Goal: Transaction & Acquisition: Purchase product/service

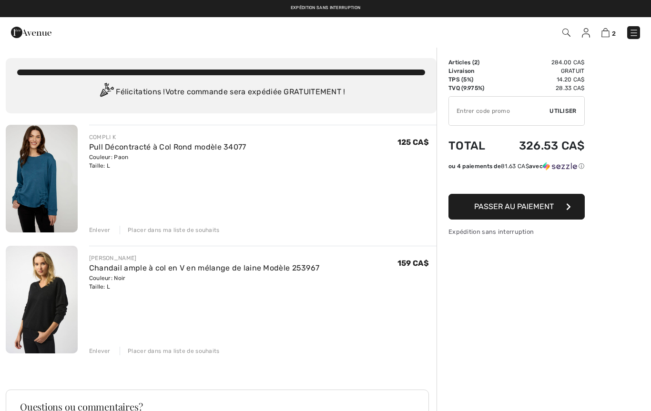
click at [53, 197] on img at bounding box center [42, 179] width 72 height 108
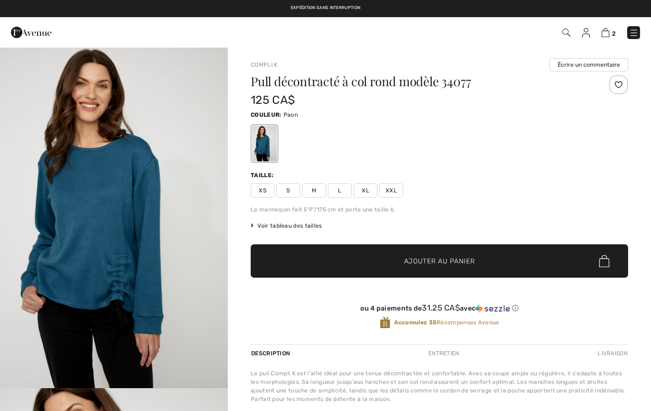
checkbox input "true"
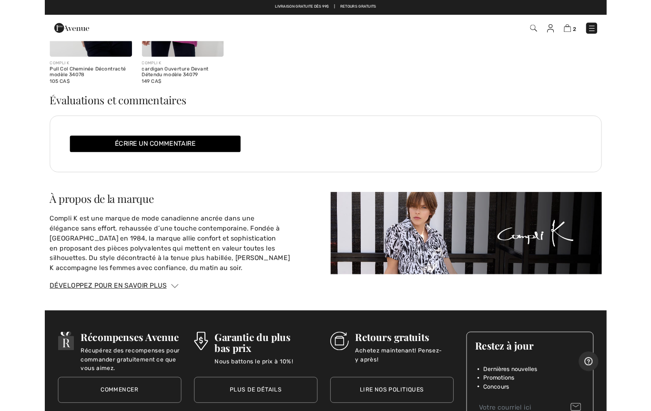
scroll to position [886, 0]
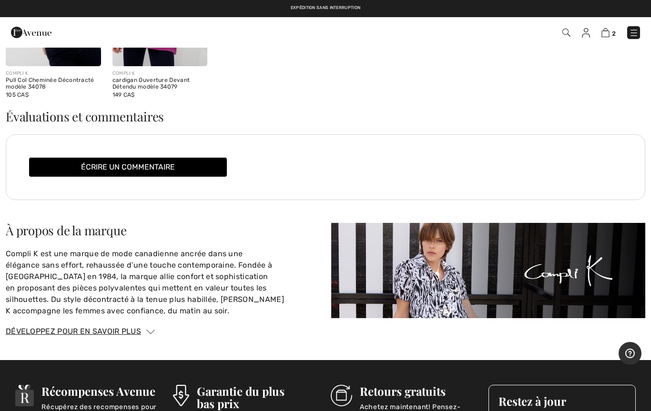
click at [461, 296] on img at bounding box center [488, 270] width 314 height 95
click at [522, 273] on img at bounding box center [488, 270] width 314 height 95
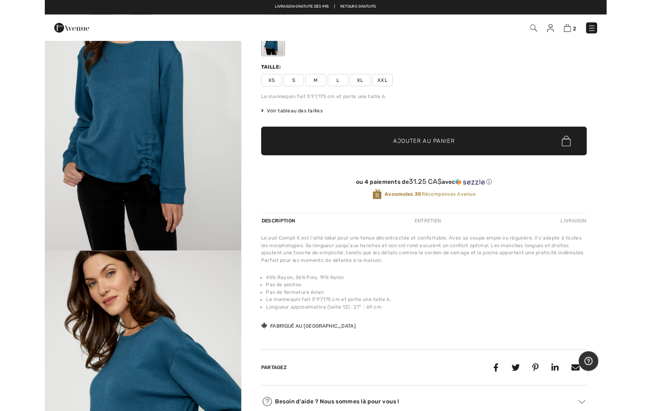
scroll to position [0, 0]
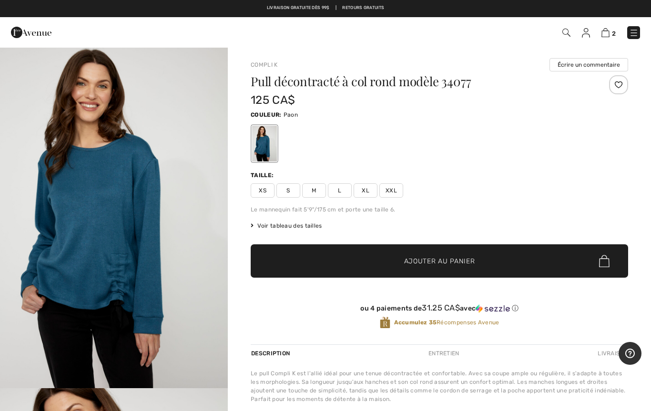
click at [607, 29] on img at bounding box center [605, 32] width 8 height 9
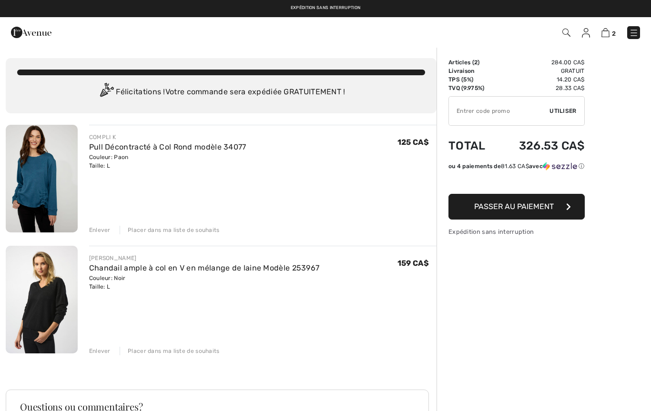
click at [107, 272] on link "Chandail ample à col en V en mélange de laine Modèle 253967" at bounding box center [204, 267] width 231 height 9
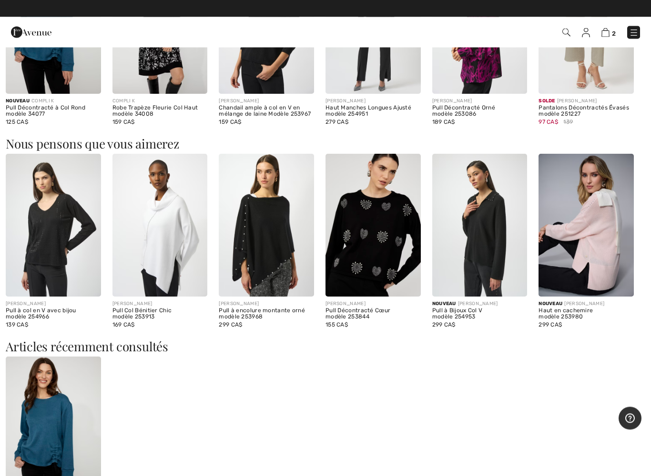
scroll to position [675, 0]
click at [479, 269] on img at bounding box center [479, 225] width 95 height 142
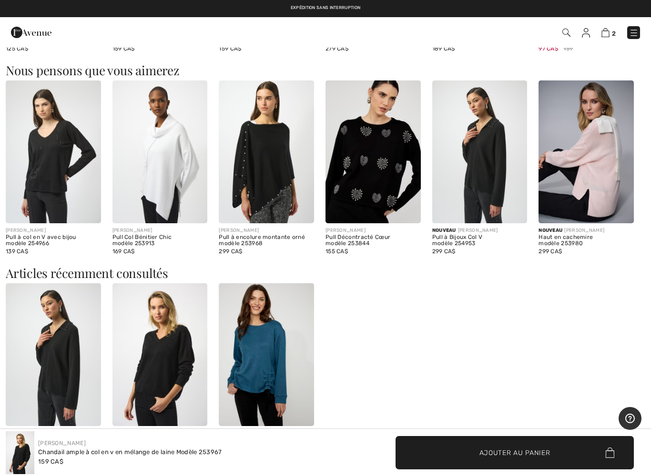
scroll to position [753, 0]
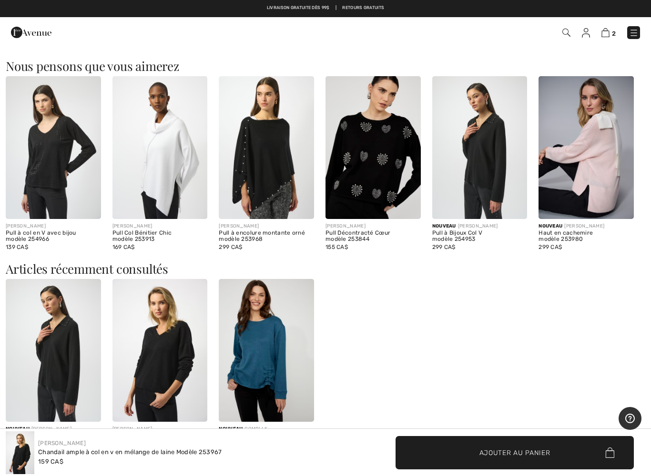
click at [265, 191] on img at bounding box center [266, 147] width 95 height 142
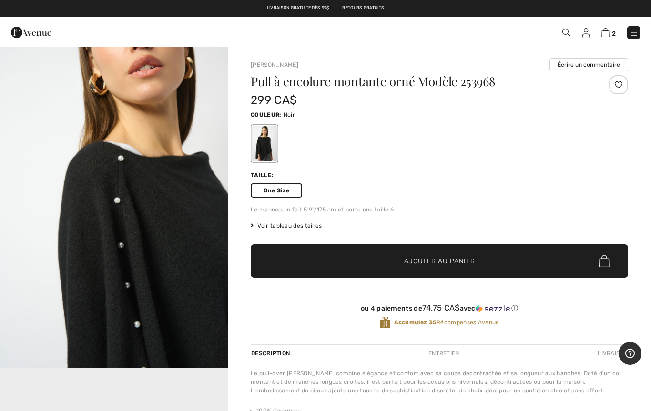
scroll to position [361, 0]
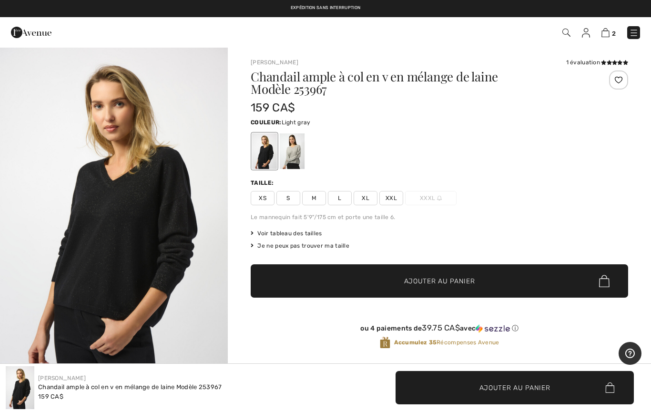
click at [297, 161] on div at bounding box center [292, 151] width 25 height 36
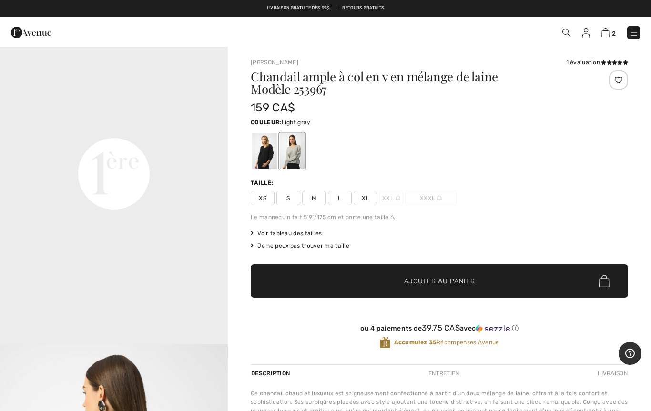
scroll to position [736, 0]
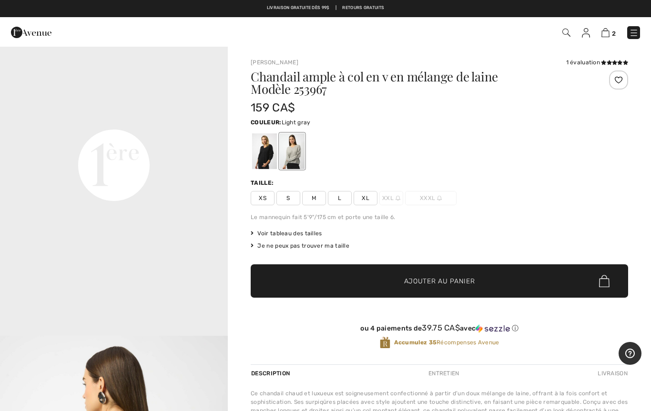
click at [222, 108] on video "Your browser does not support the video tag." at bounding box center [114, 51] width 228 height 114
click at [295, 158] on div at bounding box center [292, 151] width 25 height 36
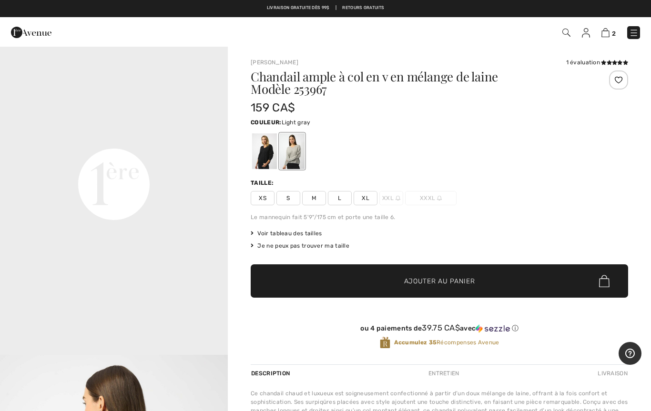
scroll to position [717, 0]
click at [637, 30] on img at bounding box center [634, 33] width 10 height 10
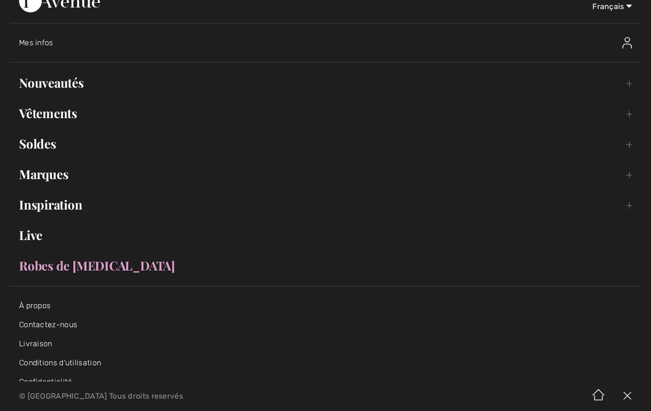
scroll to position [15, 0]
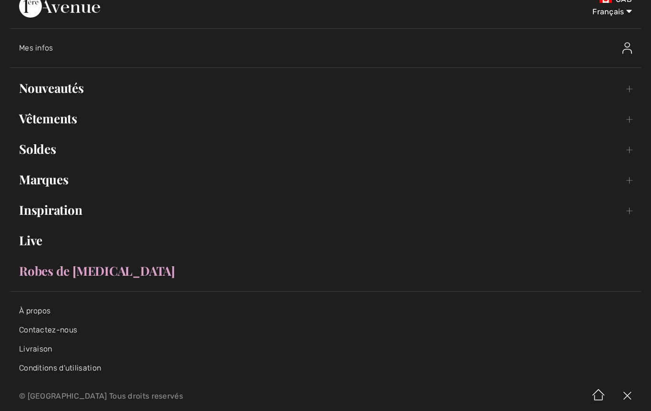
click at [33, 238] on link "Live" at bounding box center [326, 240] width 632 height 21
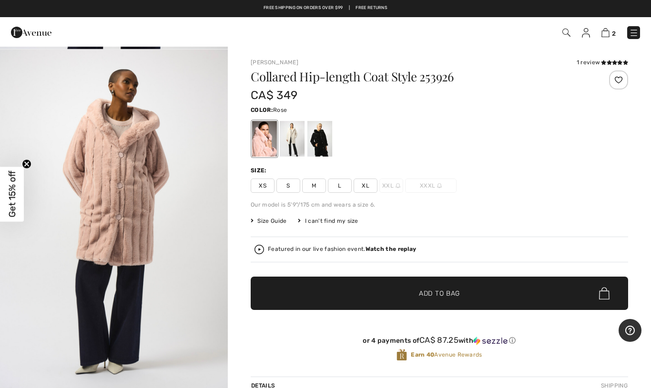
scroll to position [1022, 0]
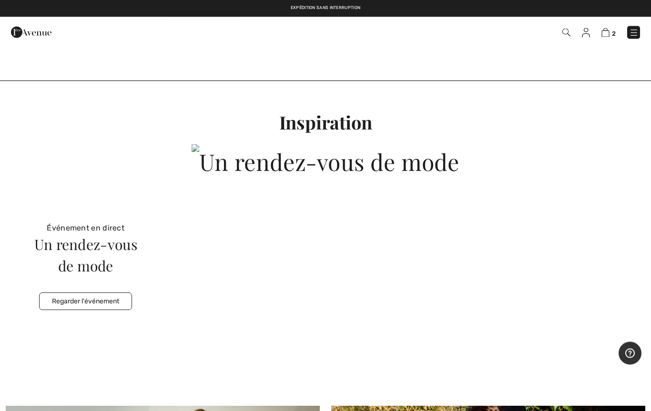
scroll to position [2563, 0]
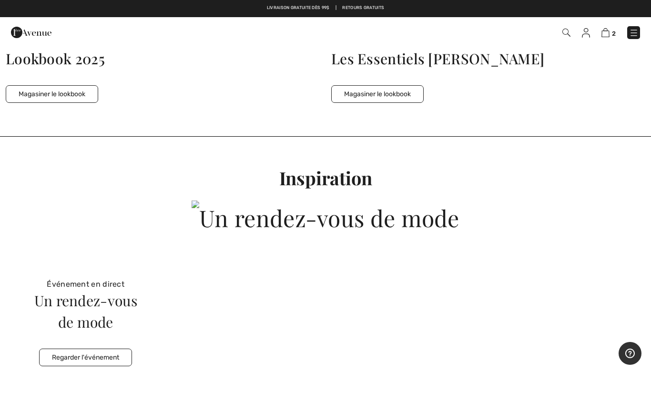
click at [120, 353] on button "Regarder l'événement" at bounding box center [85, 358] width 93 height 18
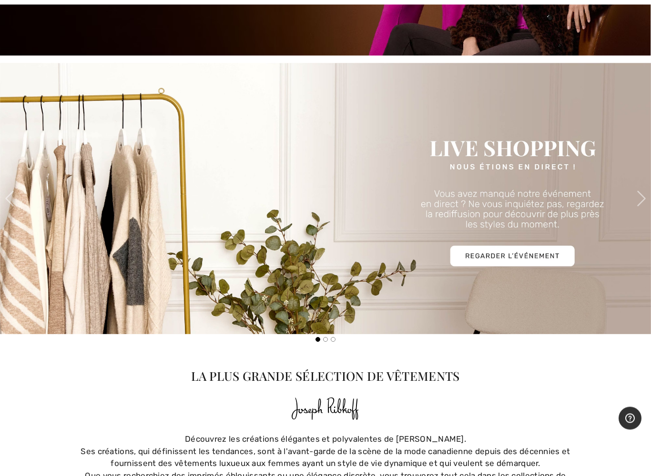
scroll to position [316, 0]
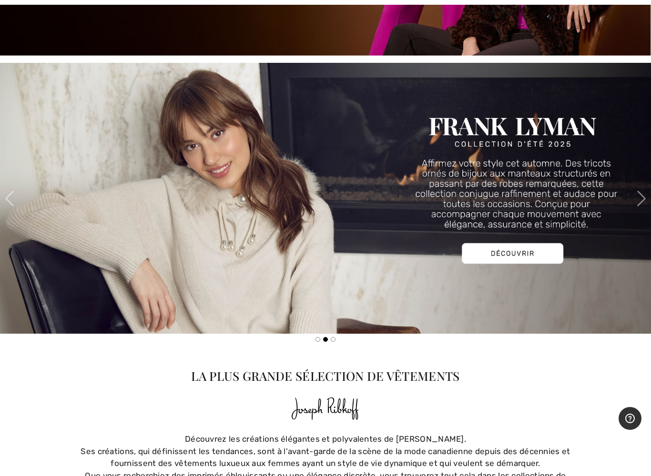
click at [538, 251] on img at bounding box center [325, 198] width 651 height 271
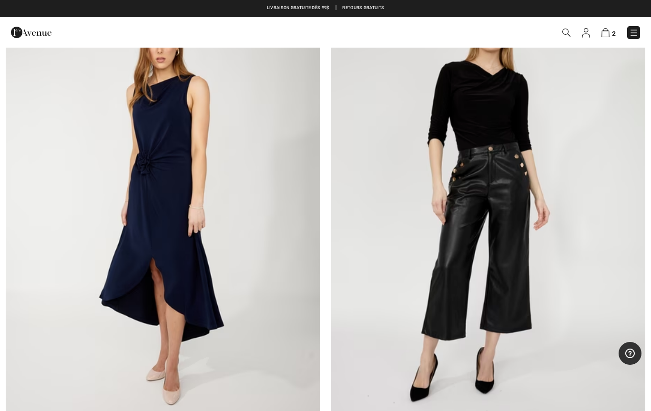
scroll to position [351, 0]
click at [608, 32] on img at bounding box center [605, 32] width 8 height 9
